Goal: Task Accomplishment & Management: Use online tool/utility

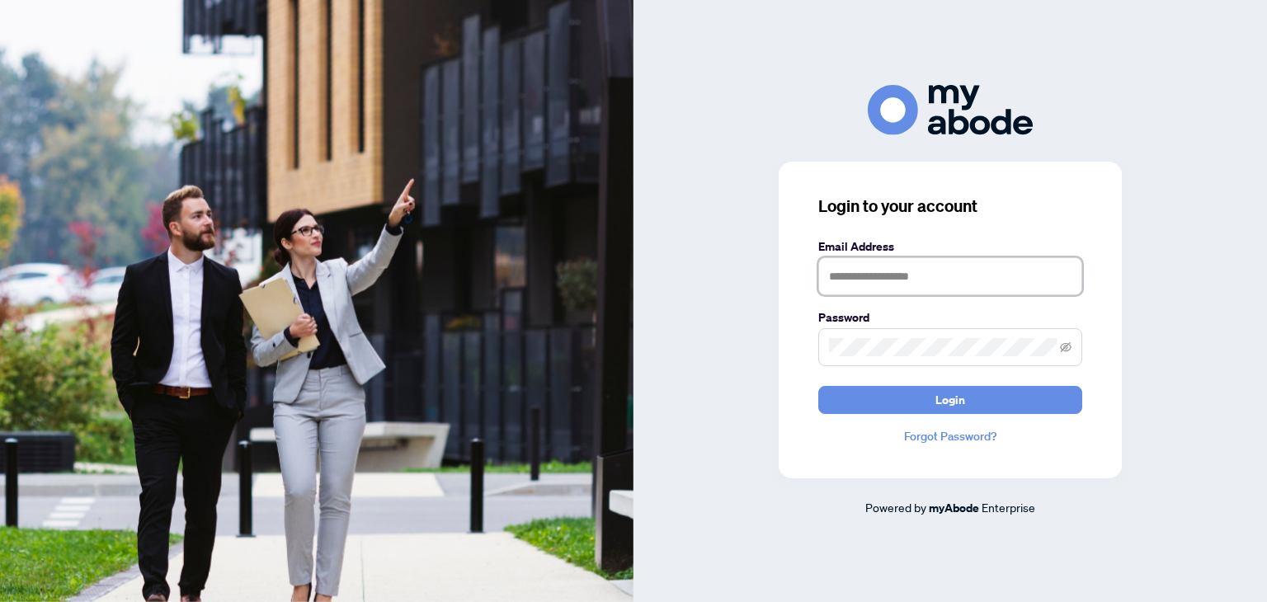
type input "**********"
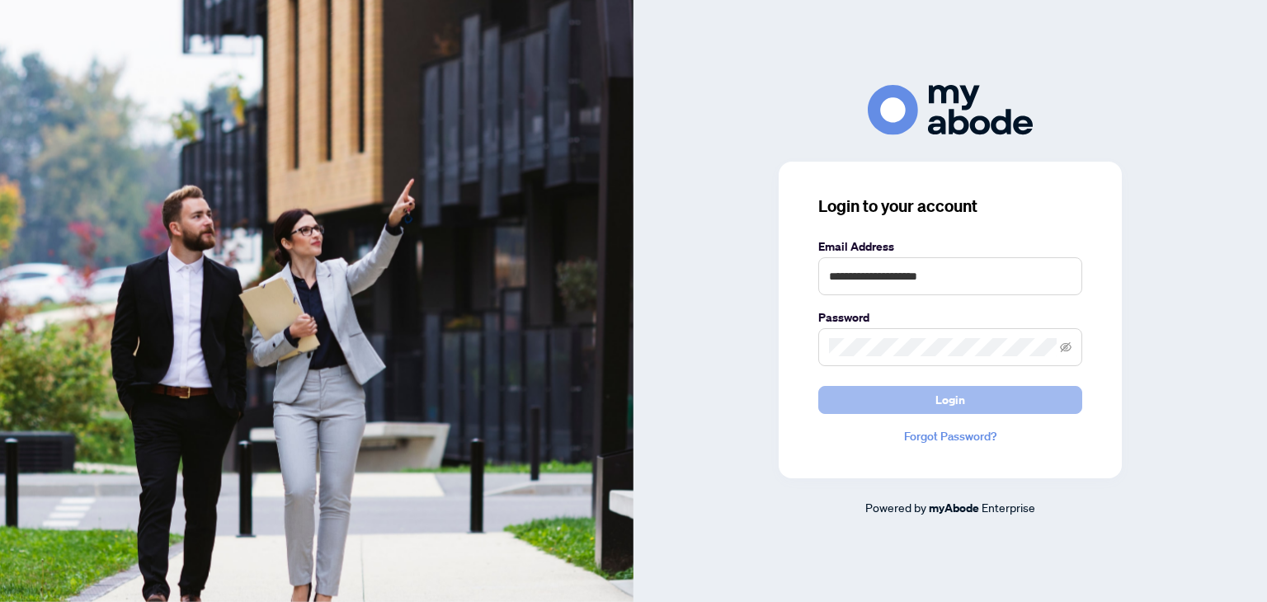
click at [950, 402] on span "Login" at bounding box center [950, 400] width 30 height 26
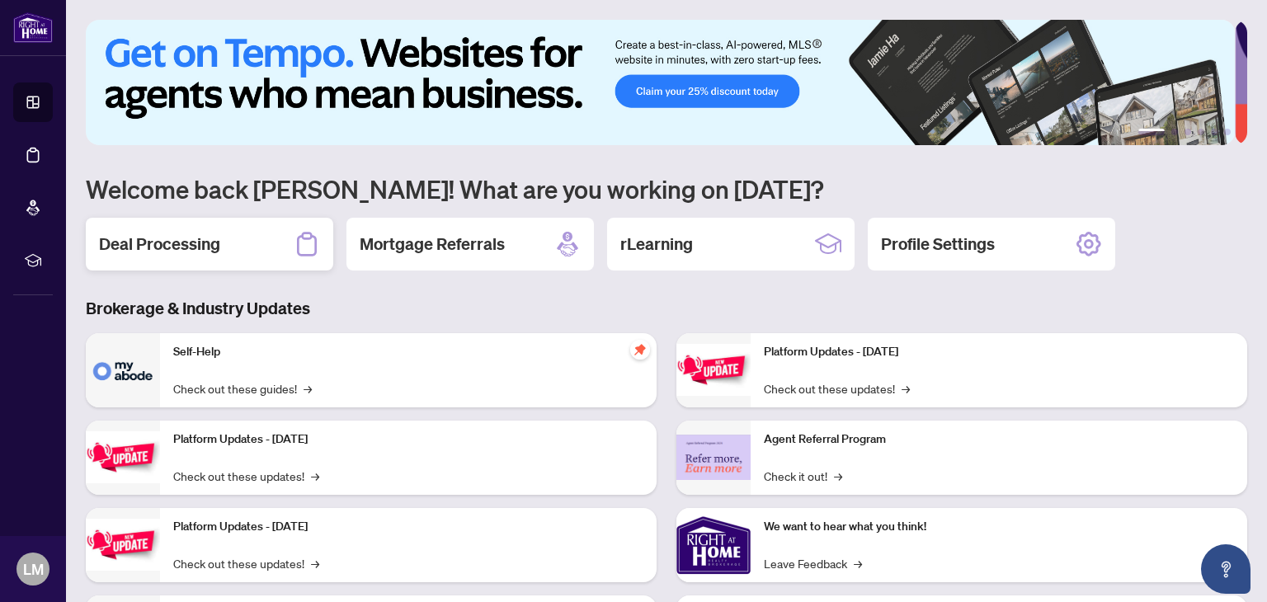
click at [205, 234] on h2 "Deal Processing" at bounding box center [159, 244] width 121 height 23
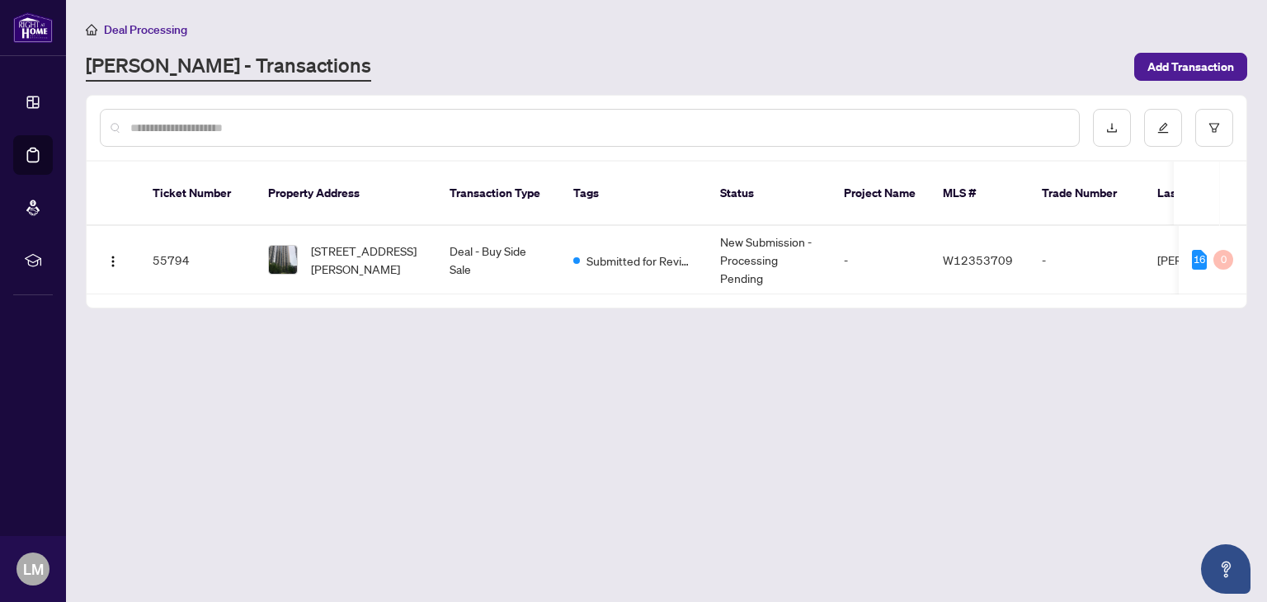
click at [197, 238] on td "55794" at bounding box center [196, 260] width 115 height 68
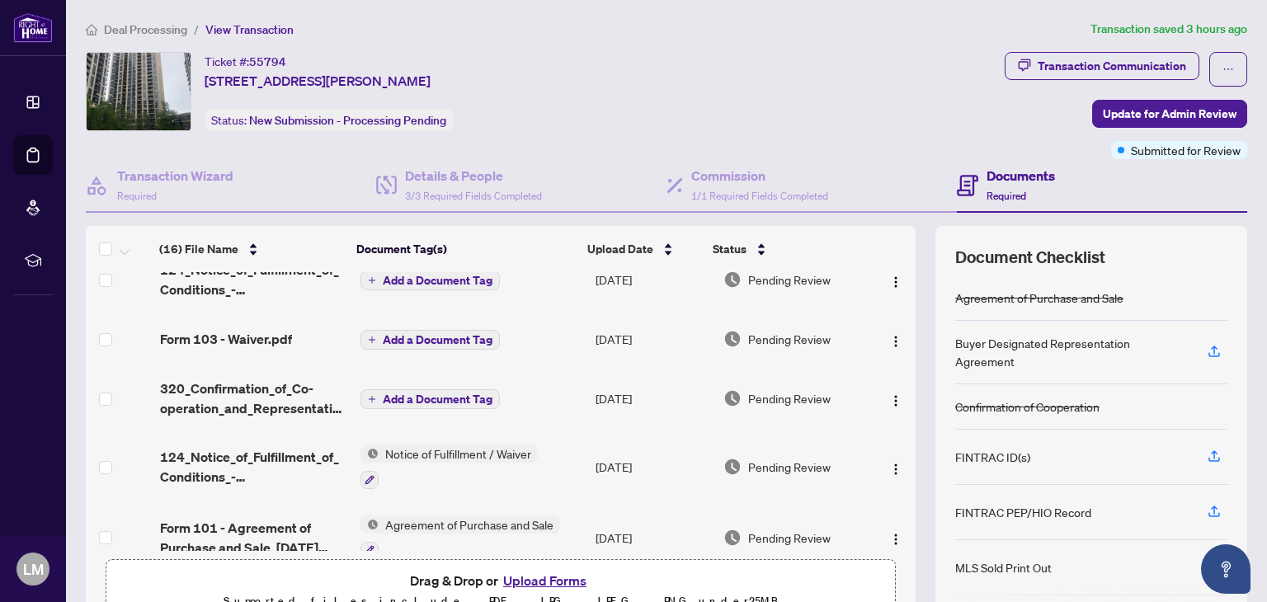
scroll to position [597, 0]
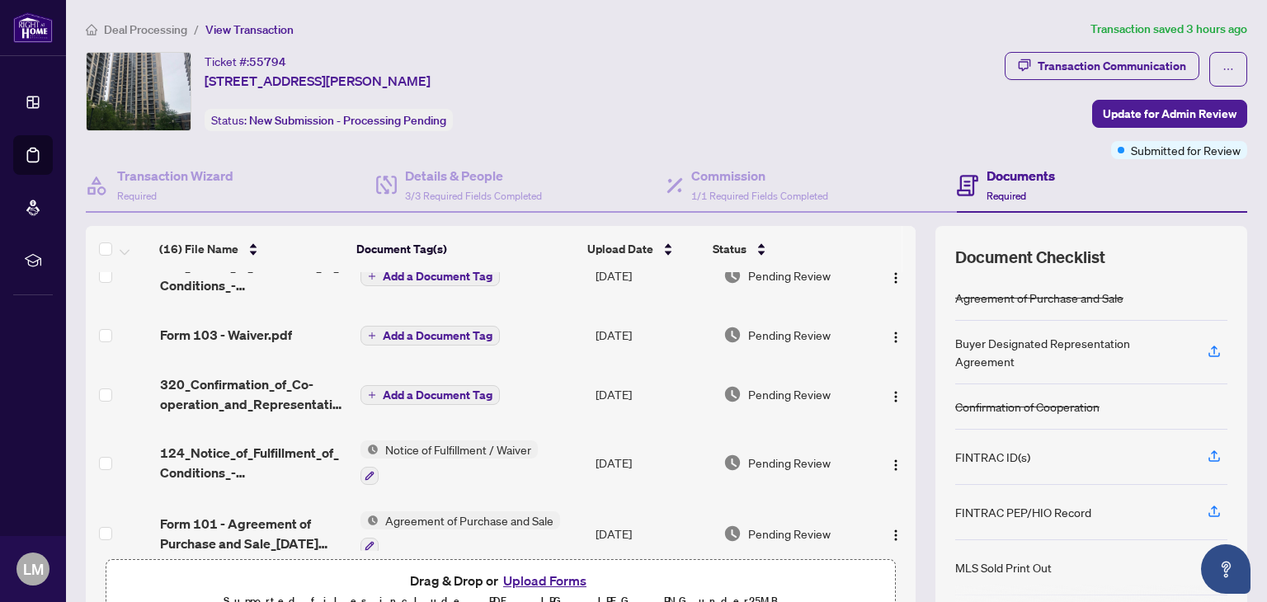
click at [268, 383] on span "320_Confirmation_of_Co-operation_and_Representation_-_Buyer_Seller_-_PropTx-[PE…" at bounding box center [253, 395] width 187 height 40
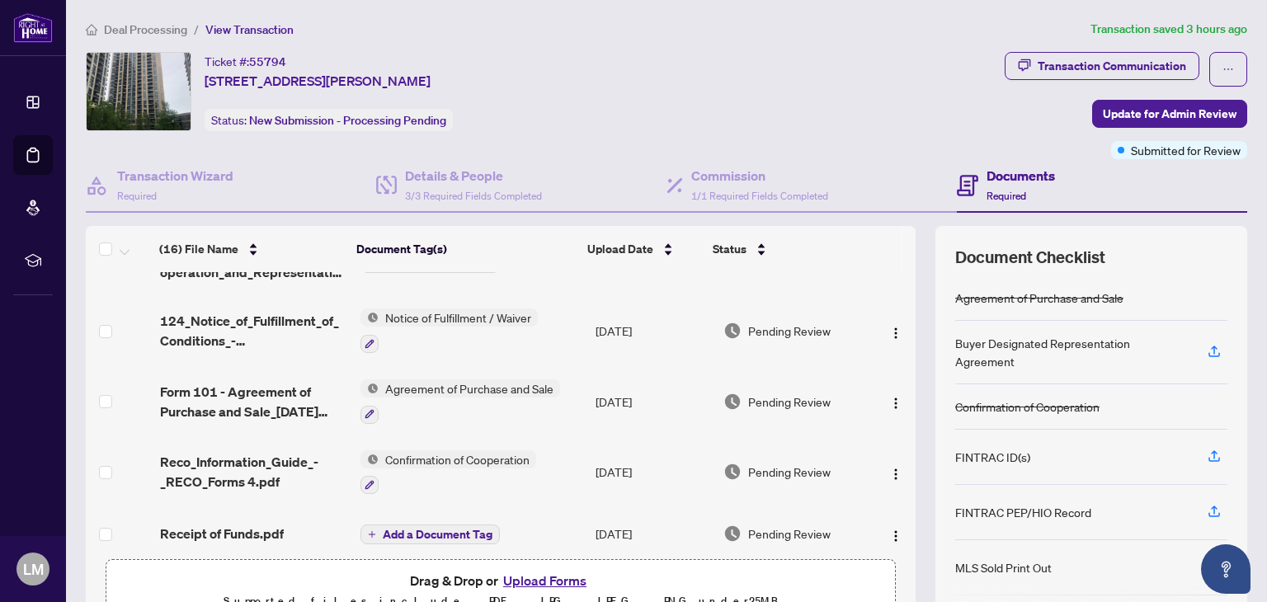
scroll to position [739, 0]
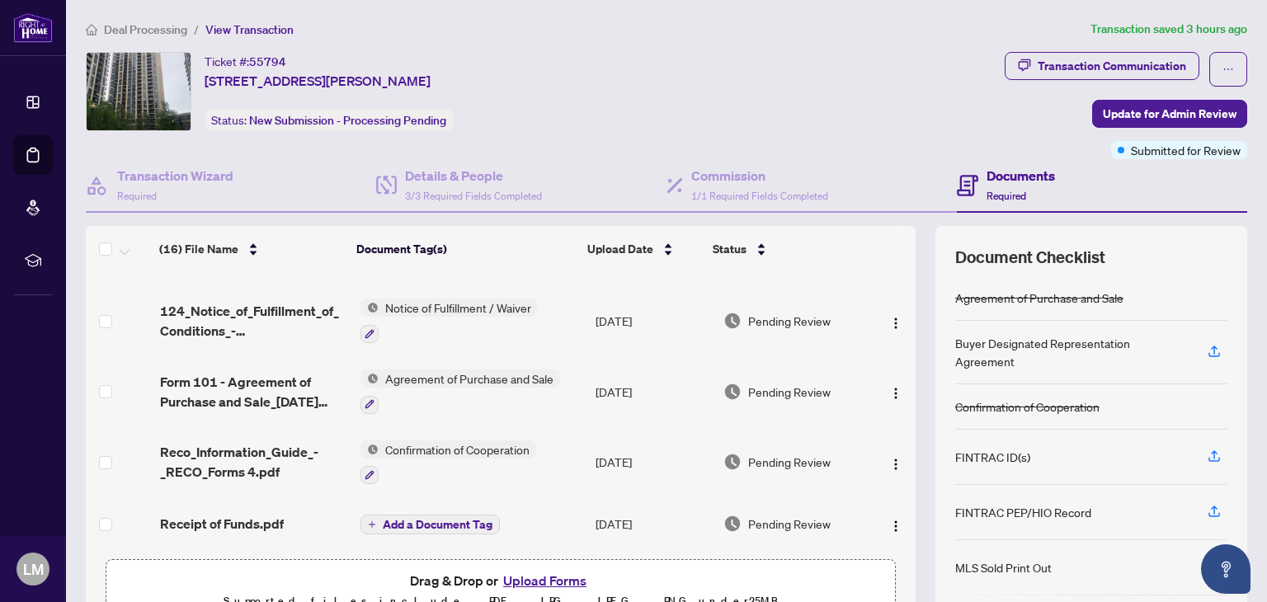
click at [657, 356] on td "[DATE]" at bounding box center [653, 391] width 128 height 71
